Goal: Find specific page/section: Find specific page/section

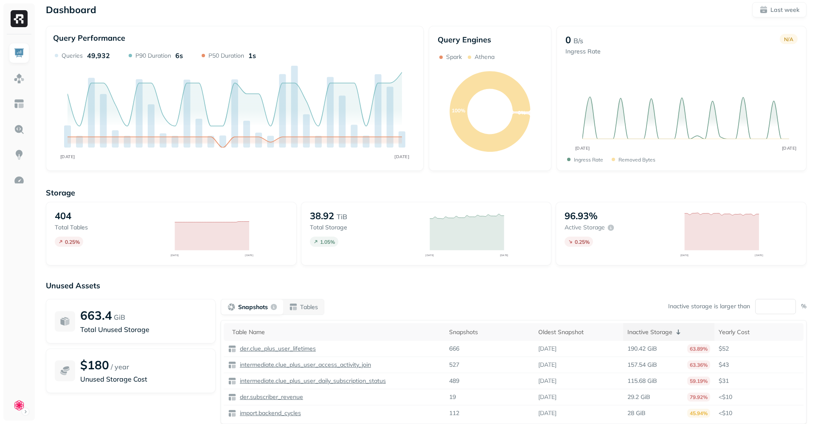
scroll to position [5, 0]
click at [20, 83] on img at bounding box center [19, 78] width 11 height 11
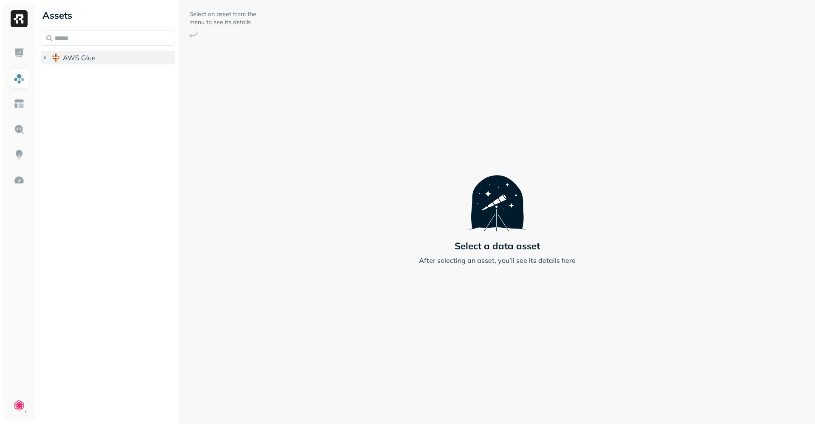
click at [48, 58] on icon "button" at bounding box center [45, 57] width 8 height 8
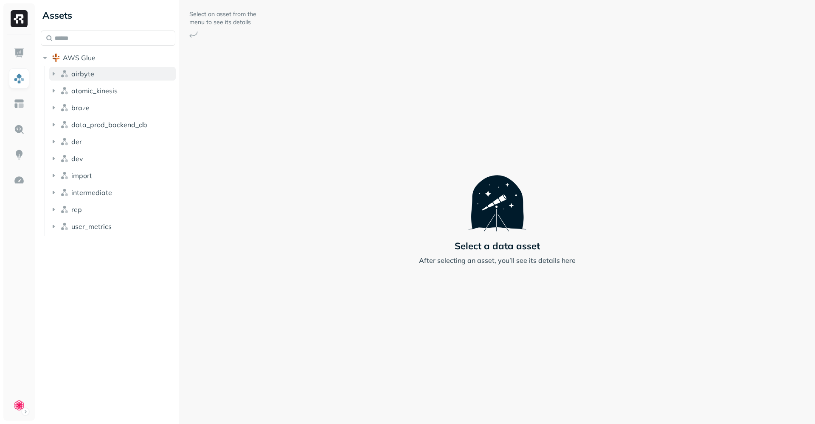
click at [53, 74] on icon "button" at bounding box center [54, 73] width 2 height 3
click at [62, 91] on icon "button" at bounding box center [62, 89] width 2 height 3
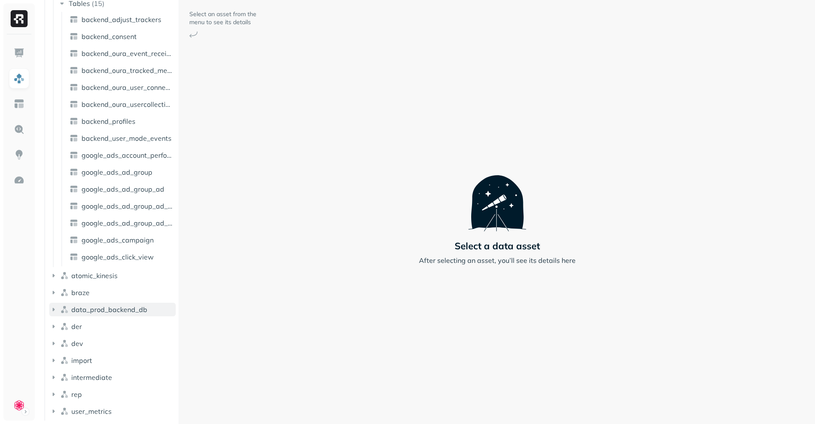
scroll to position [87, 0]
click at [50, 275] on icon "button" at bounding box center [53, 276] width 8 height 8
click at [63, 292] on icon "button" at bounding box center [62, 292] width 8 height 8
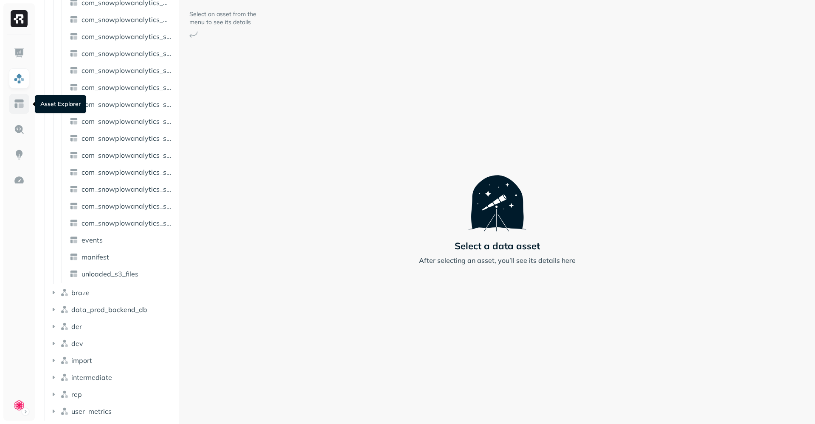
click at [13, 100] on link at bounding box center [19, 104] width 20 height 20
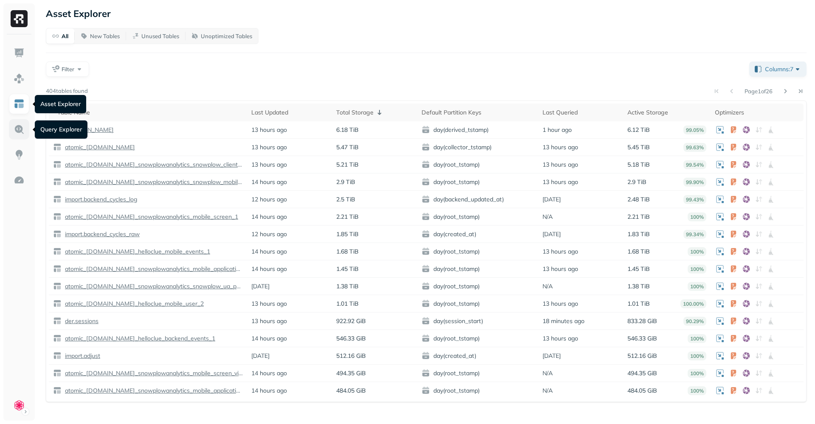
click at [25, 133] on link at bounding box center [19, 129] width 20 height 20
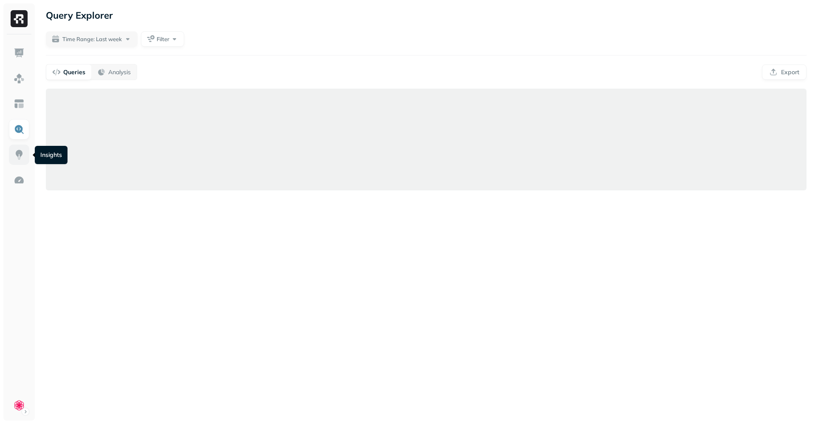
click at [21, 153] on img at bounding box center [19, 154] width 11 height 11
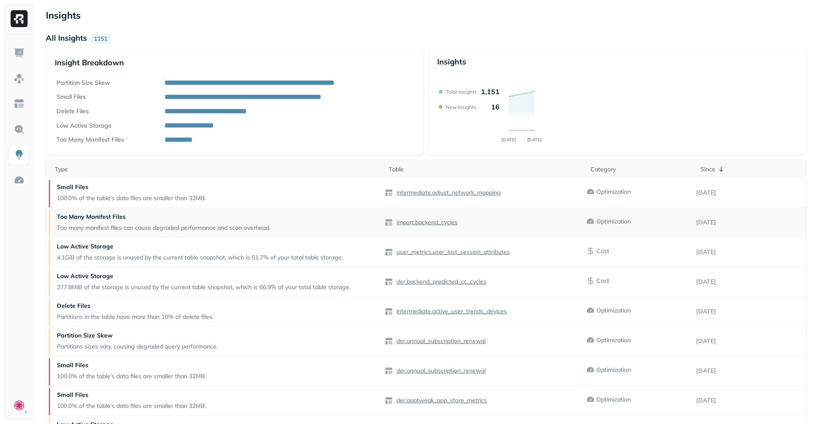
click at [174, 225] on p "Too many manifest files can cause degraded performance and scan overhead." at bounding box center [163, 228] width 213 height 8
click at [20, 179] on img at bounding box center [19, 180] width 11 height 11
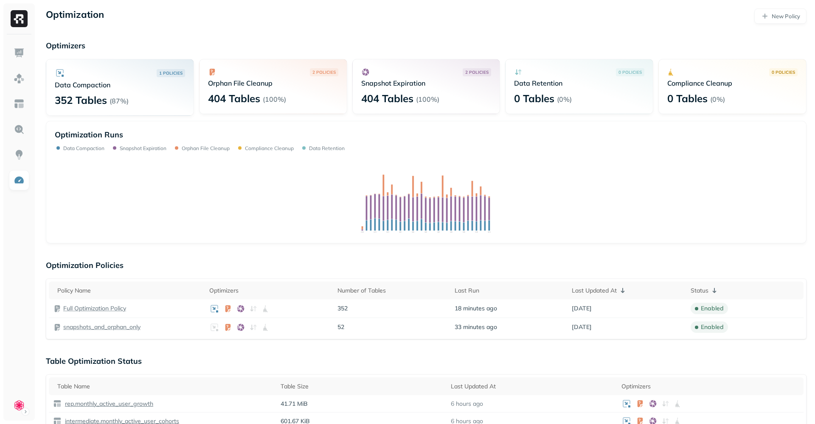
scroll to position [-5, 0]
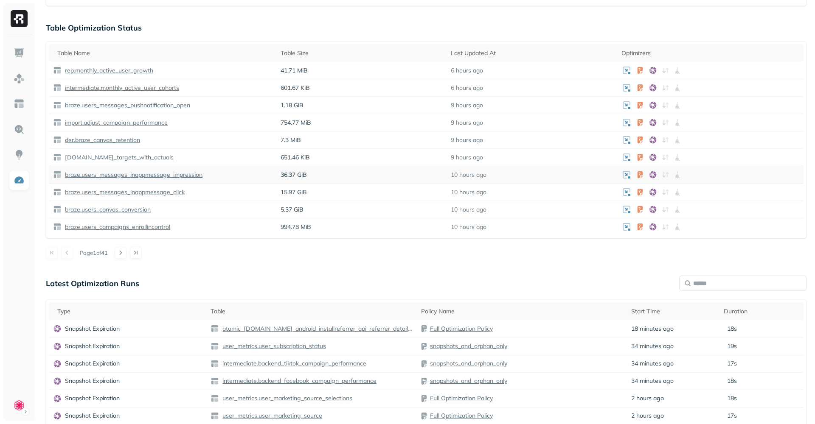
scroll to position [326, 0]
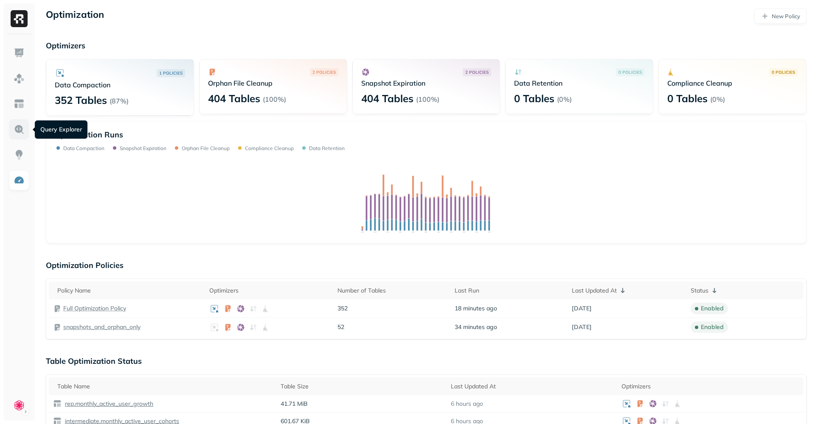
click at [22, 130] on img at bounding box center [19, 129] width 11 height 11
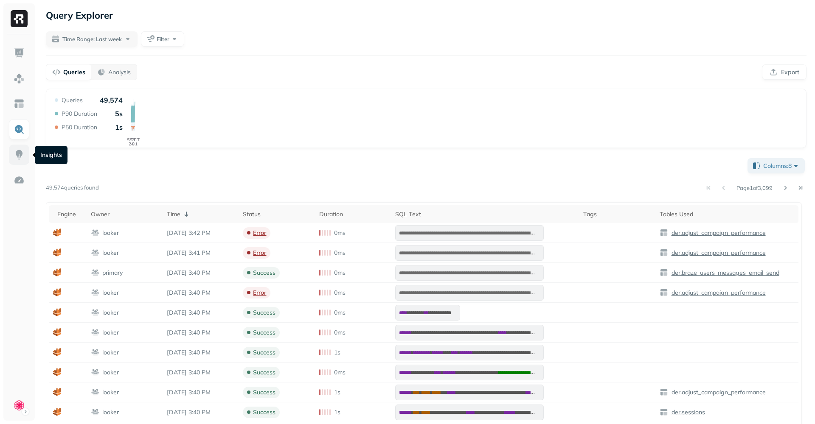
click at [21, 156] on img at bounding box center [19, 154] width 11 height 11
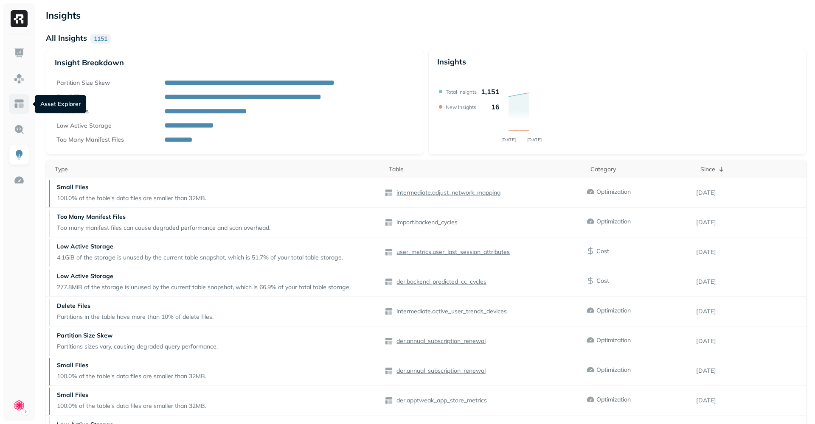
click at [20, 103] on img at bounding box center [19, 103] width 11 height 11
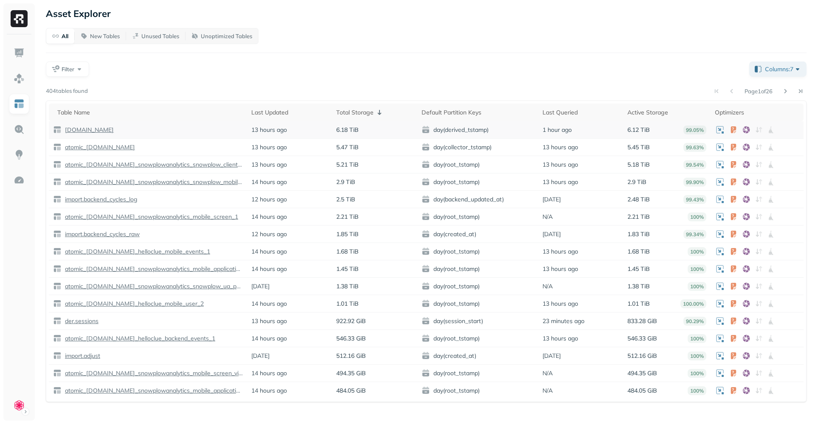
click at [79, 131] on p "[DOMAIN_NAME]" at bounding box center [88, 130] width 50 height 8
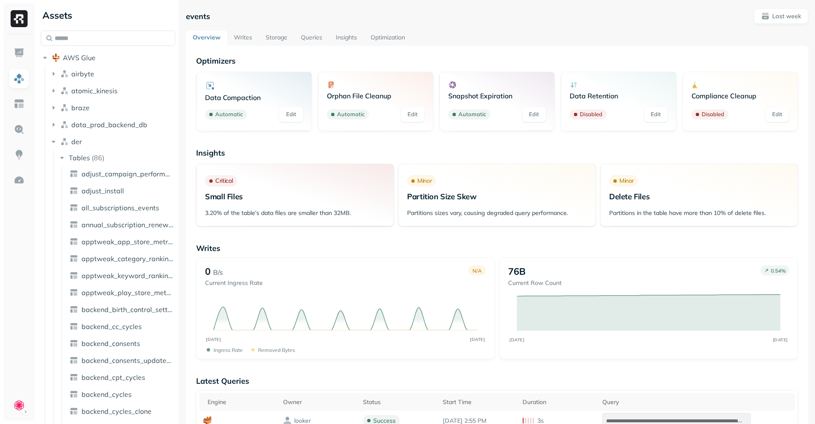
scroll to position [912, 0]
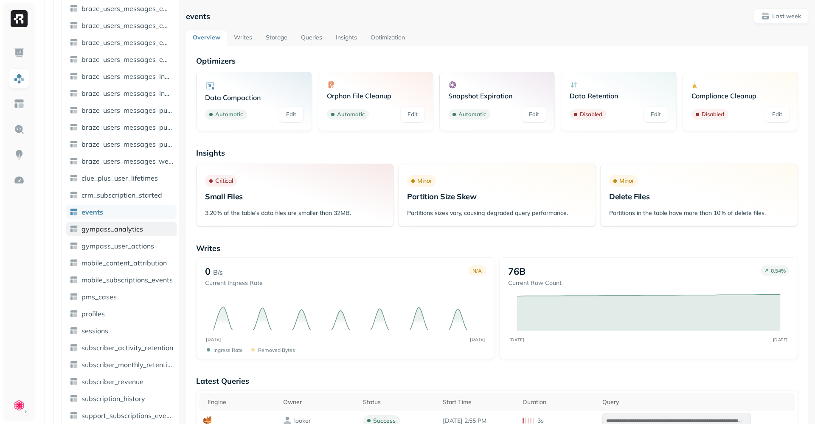
click at [124, 231] on span "gympass_analytics" at bounding box center [112, 229] width 62 height 8
